Goal: Task Accomplishment & Management: Complete application form

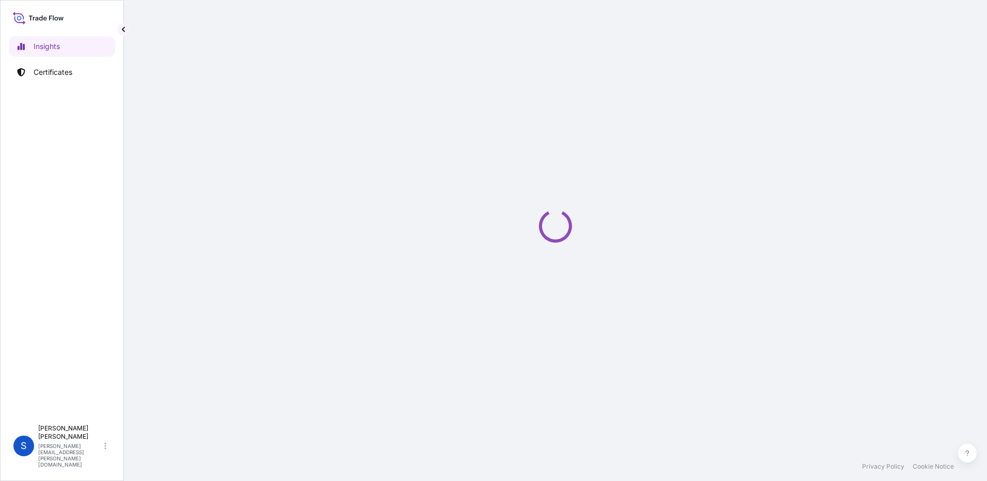
select select "2025"
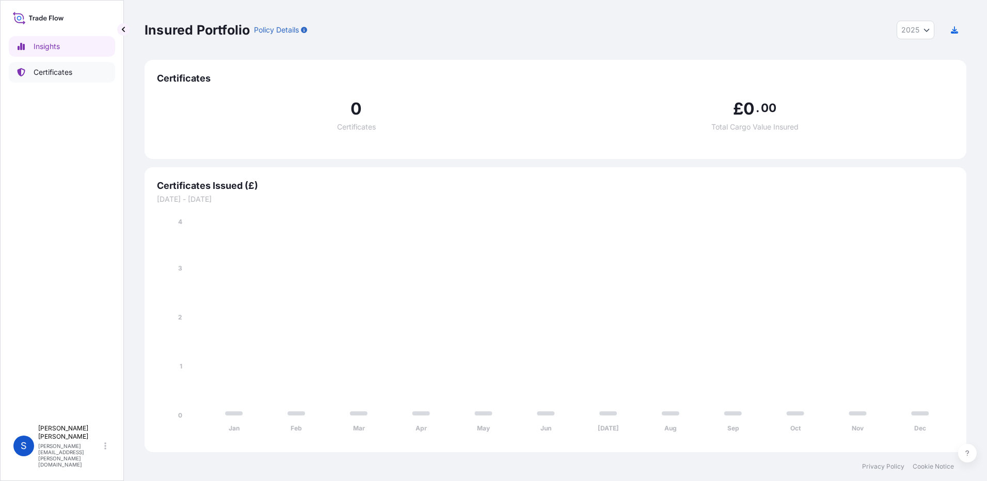
click at [60, 75] on p "Certificates" at bounding box center [53, 72] width 39 height 10
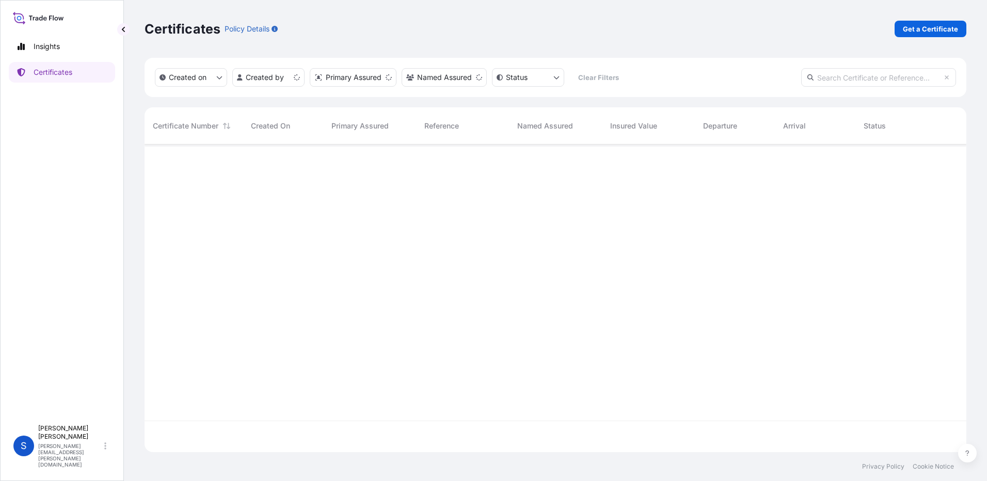
scroll to position [306, 814]
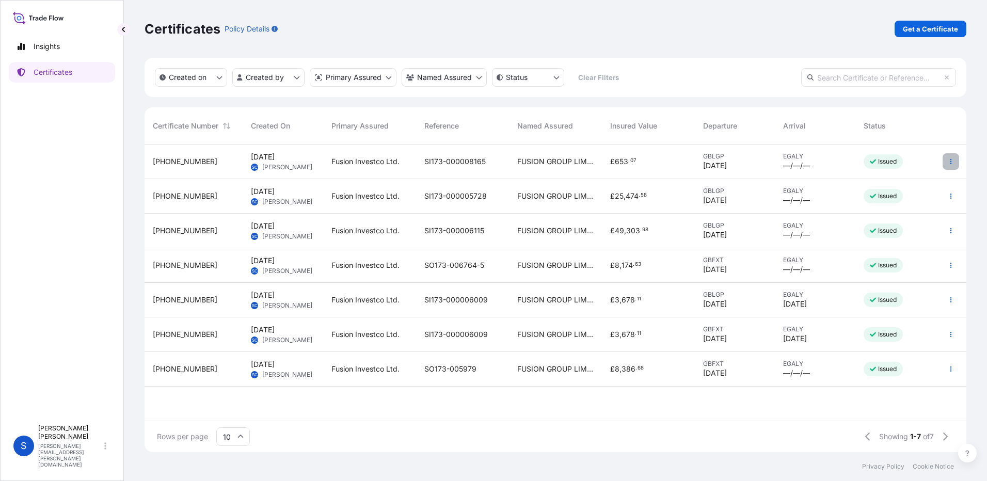
click at [951, 164] on icon "button" at bounding box center [951, 161] width 2 height 5
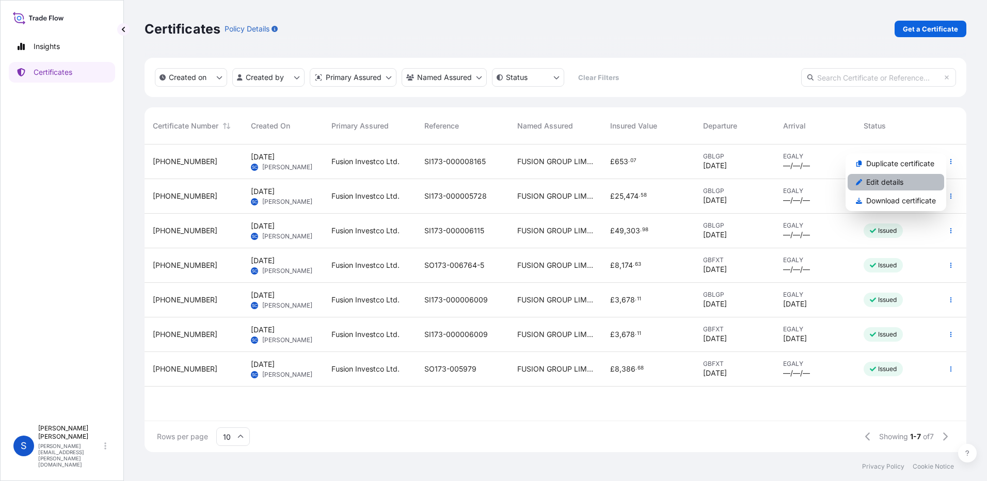
click at [891, 185] on p "Edit details" at bounding box center [884, 182] width 37 height 10
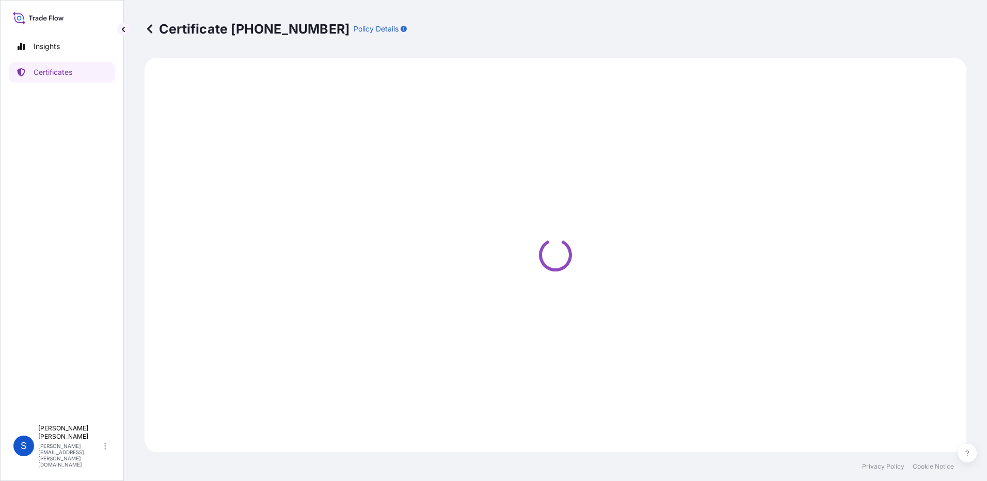
select select "Road / Inland"
select select "Ocean Vessel"
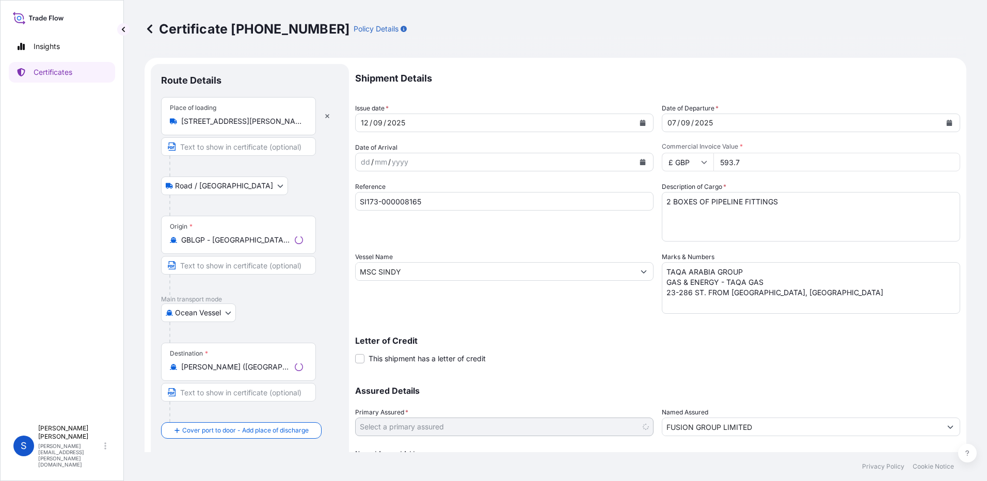
select select "31961"
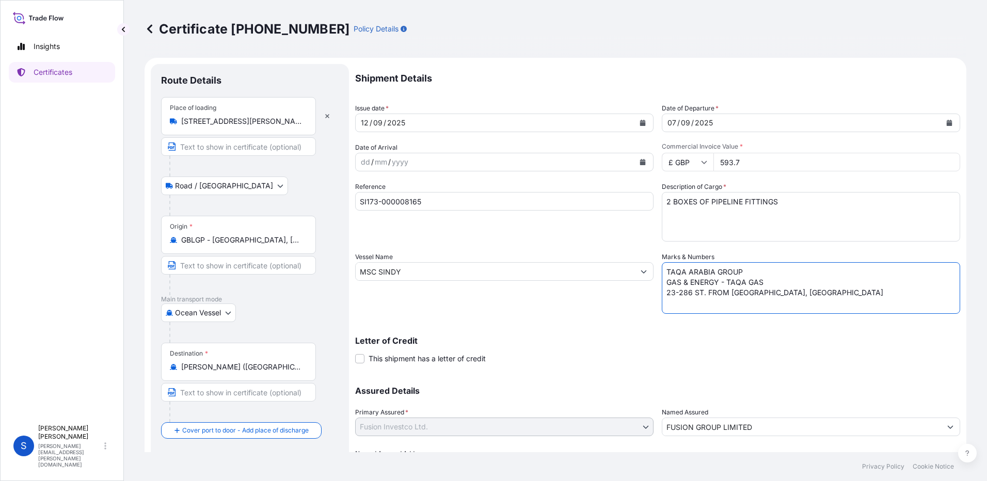
click at [727, 305] on textarea "TAQA ARABIA GROUP GAS & ENERGY - TAQA GAS 23-286 ST. FROM ALGERIA SQUARE CAIRO,…" at bounding box center [811, 288] width 298 height 52
drag, startPoint x: 720, startPoint y: 305, endPoint x: 650, endPoint y: 272, distance: 77.8
click at [650, 272] on div "Shipment Details Issue date * 12 / 09 / 2025 Date of Departure * 07 / 09 / 2025…" at bounding box center [657, 271] width 605 height 414
paste textarea "Gas & Energy Taqa Gas Company G2, El Morshedy St. Laselky Area, Maadi – Cairo, …"
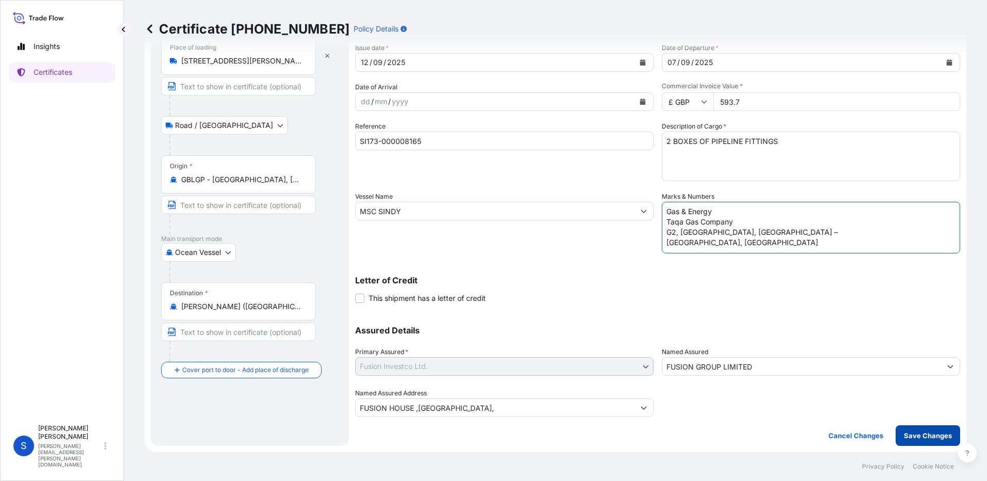
type textarea "Gas & Energy Taqa Gas Company G2, El Morshedy St. Laselky Area, Maadi – Cairo, …"
click at [911, 433] on p "Save Changes" at bounding box center [928, 436] width 48 height 10
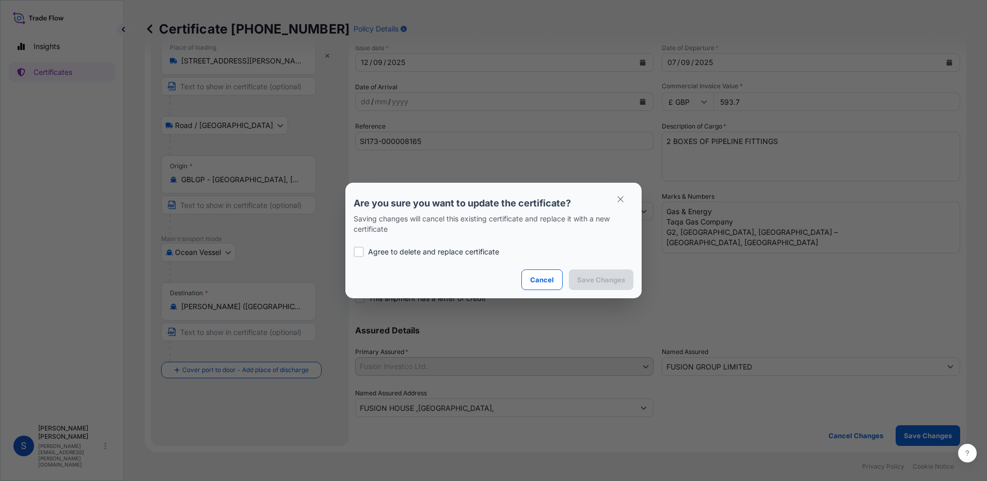
click at [358, 252] on div at bounding box center [359, 252] width 10 height 10
checkbox input "true"
click at [588, 279] on p "Save Changes" at bounding box center [601, 280] width 48 height 10
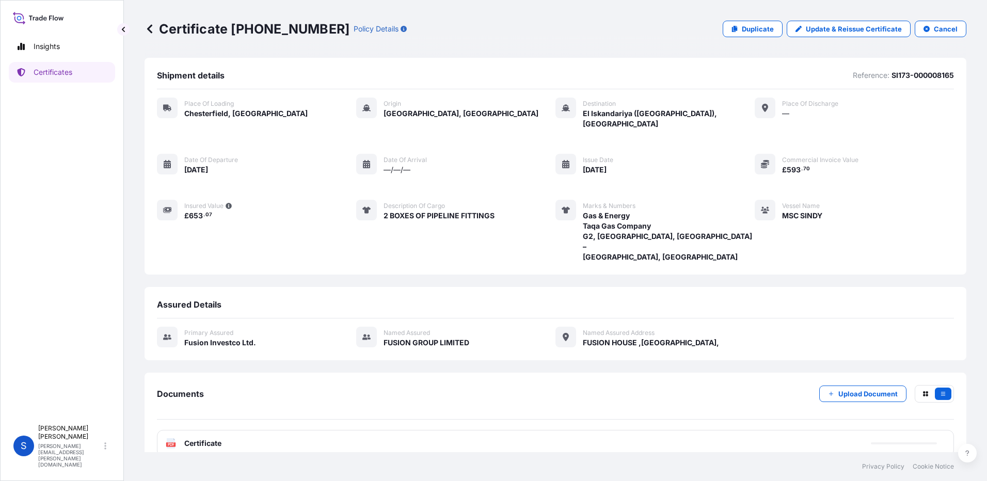
scroll to position [29, 0]
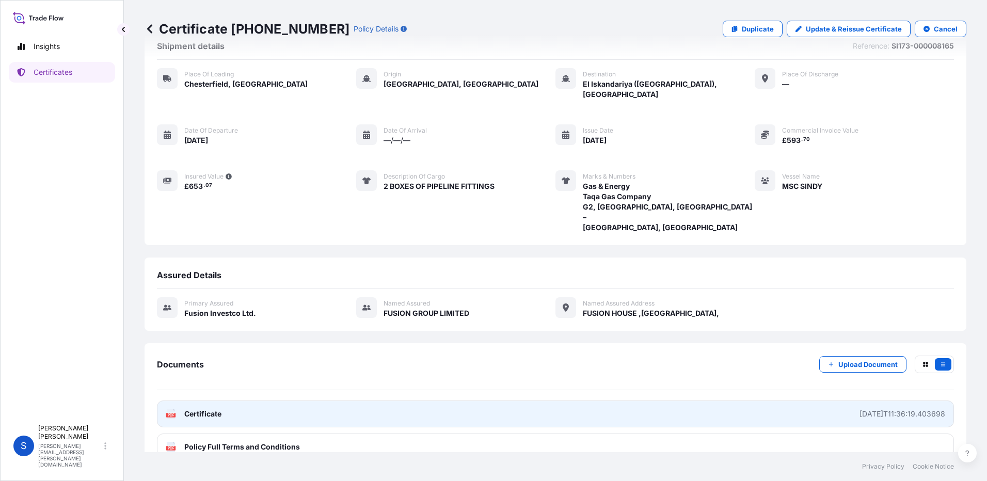
click at [694, 401] on link "PDF Certificate 2025-09-23T11:36:19.403698" at bounding box center [555, 414] width 797 height 27
